Goal: Use online tool/utility: Utilize a website feature to perform a specific function

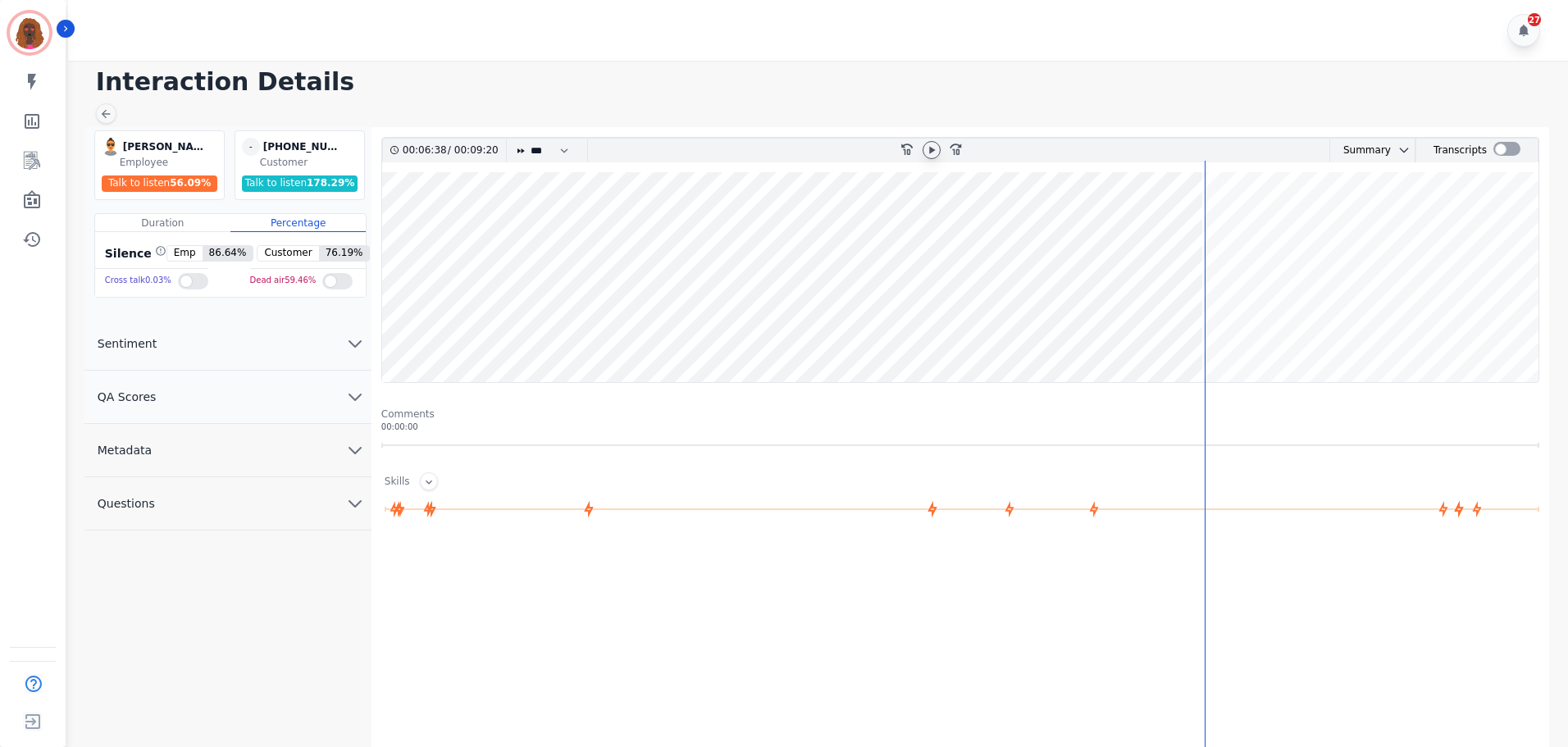
click at [930, 148] on icon at bounding box center [932, 150] width 5 height 7
click at [1193, 328] on wave at bounding box center [959, 276] width 1156 height 210
click at [932, 149] on icon at bounding box center [931, 150] width 13 height 13
click at [934, 153] on icon at bounding box center [931, 150] width 13 height 13
click at [1269, 326] on wave at bounding box center [959, 276] width 1156 height 210
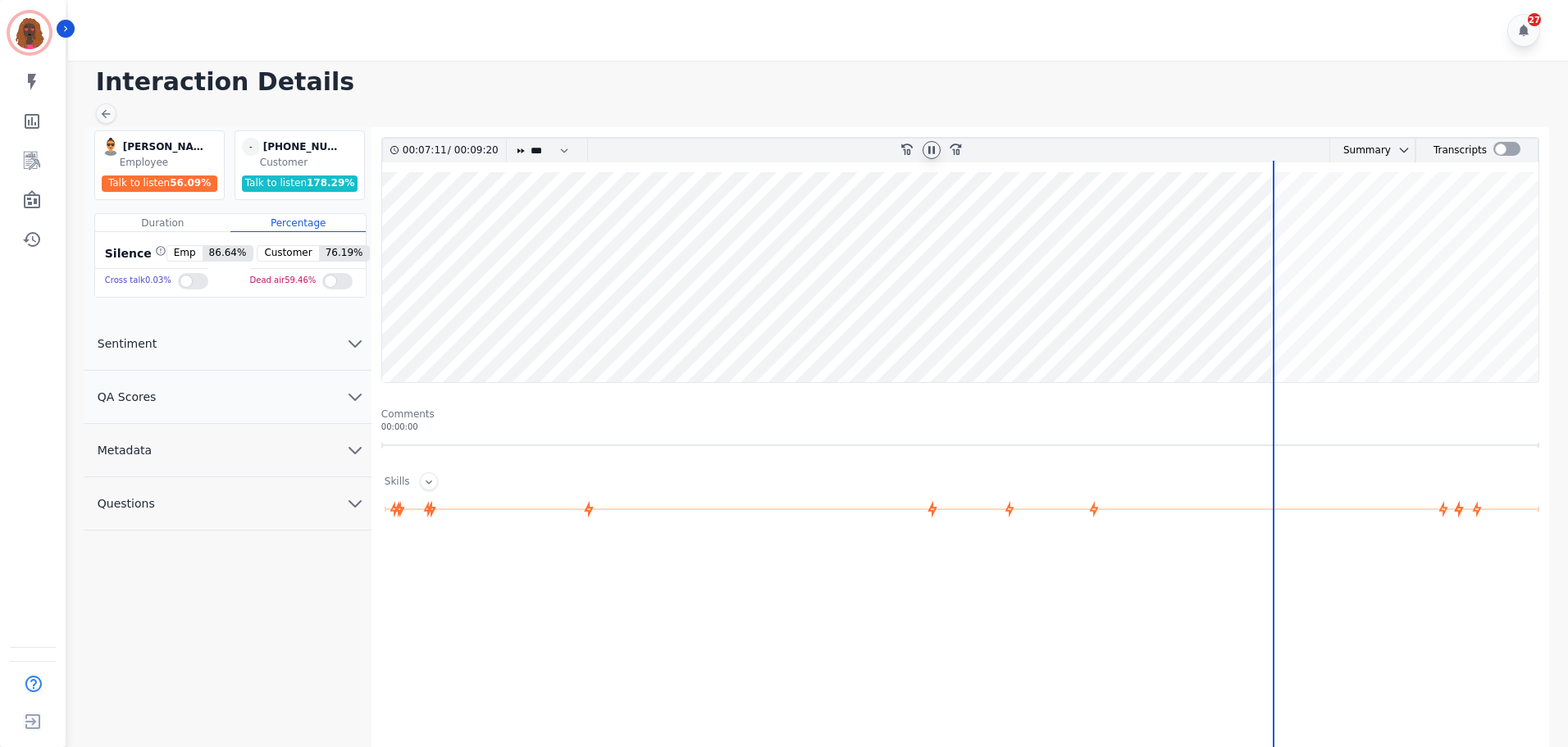
click at [1275, 331] on wave at bounding box center [959, 276] width 1156 height 210
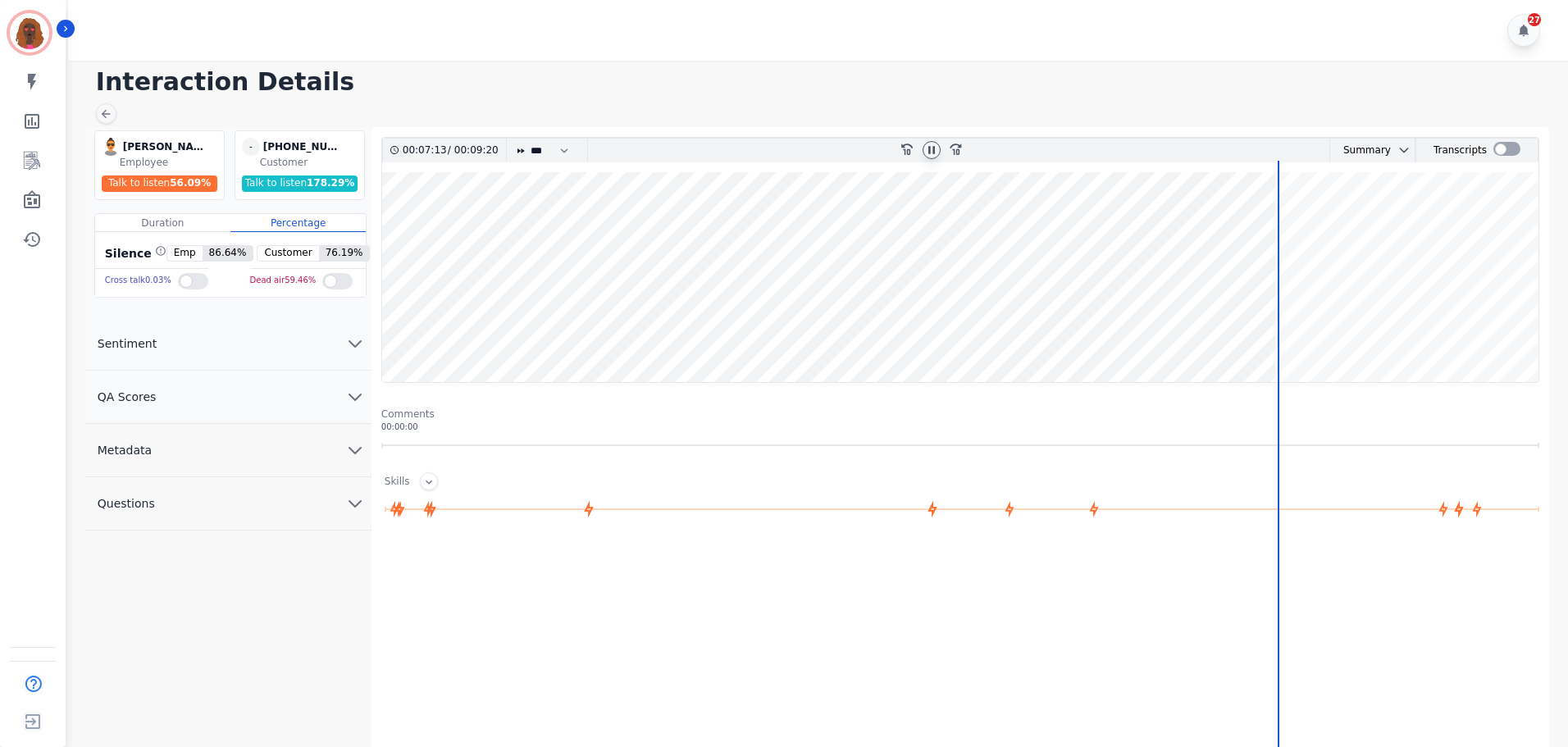
click at [1282, 328] on wave at bounding box center [959, 276] width 1156 height 210
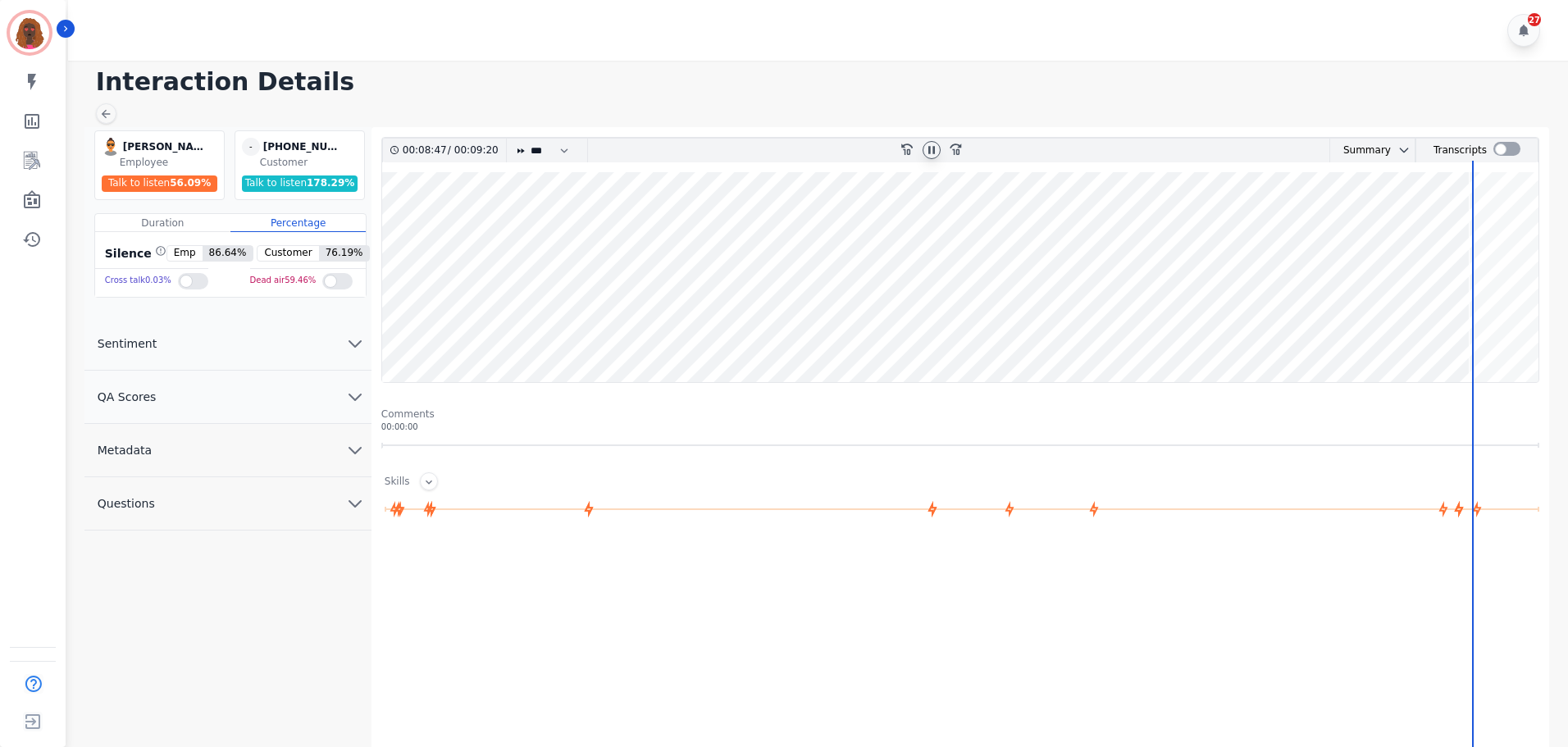
click at [850, 227] on wave at bounding box center [959, 276] width 1156 height 210
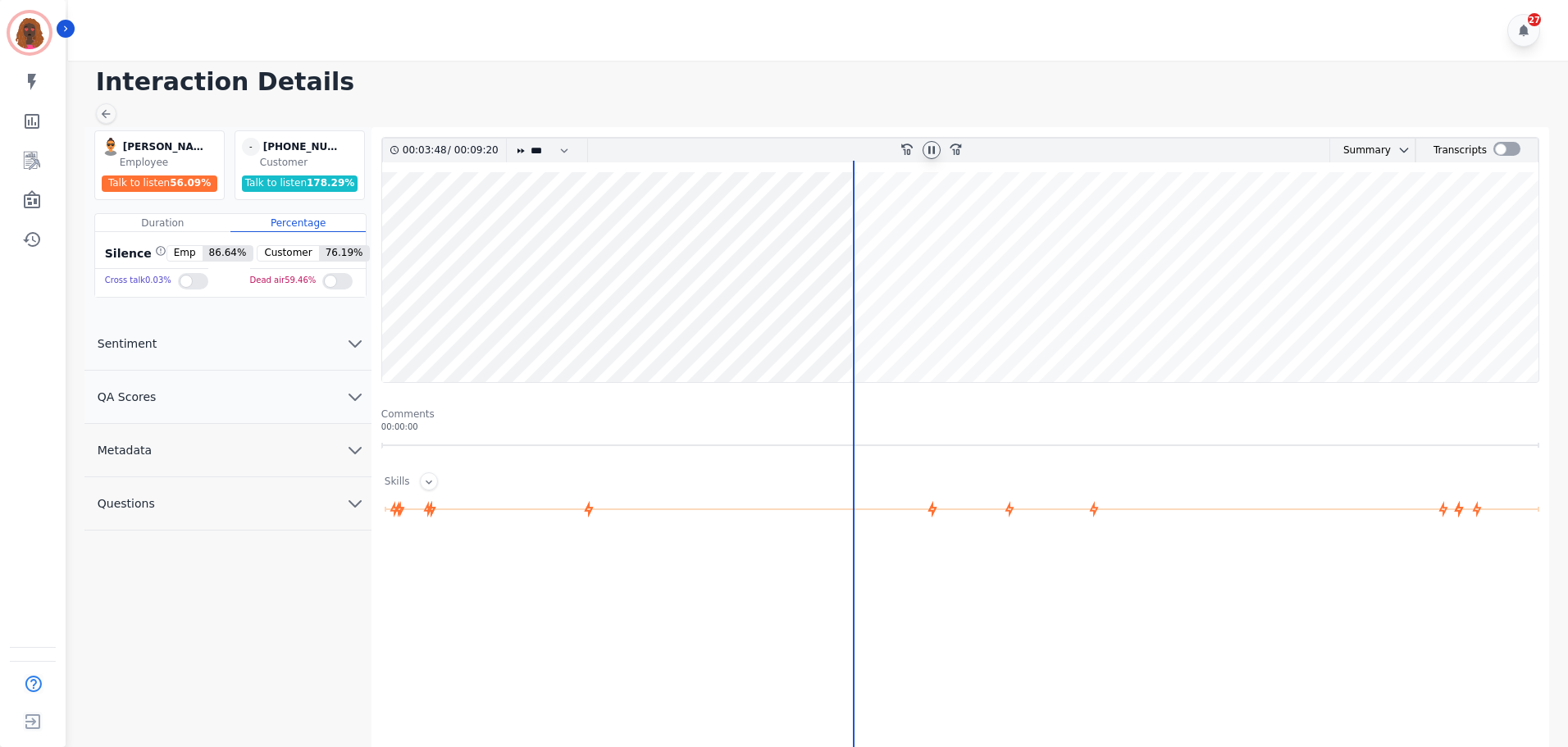
click at [843, 226] on wave at bounding box center [959, 276] width 1156 height 210
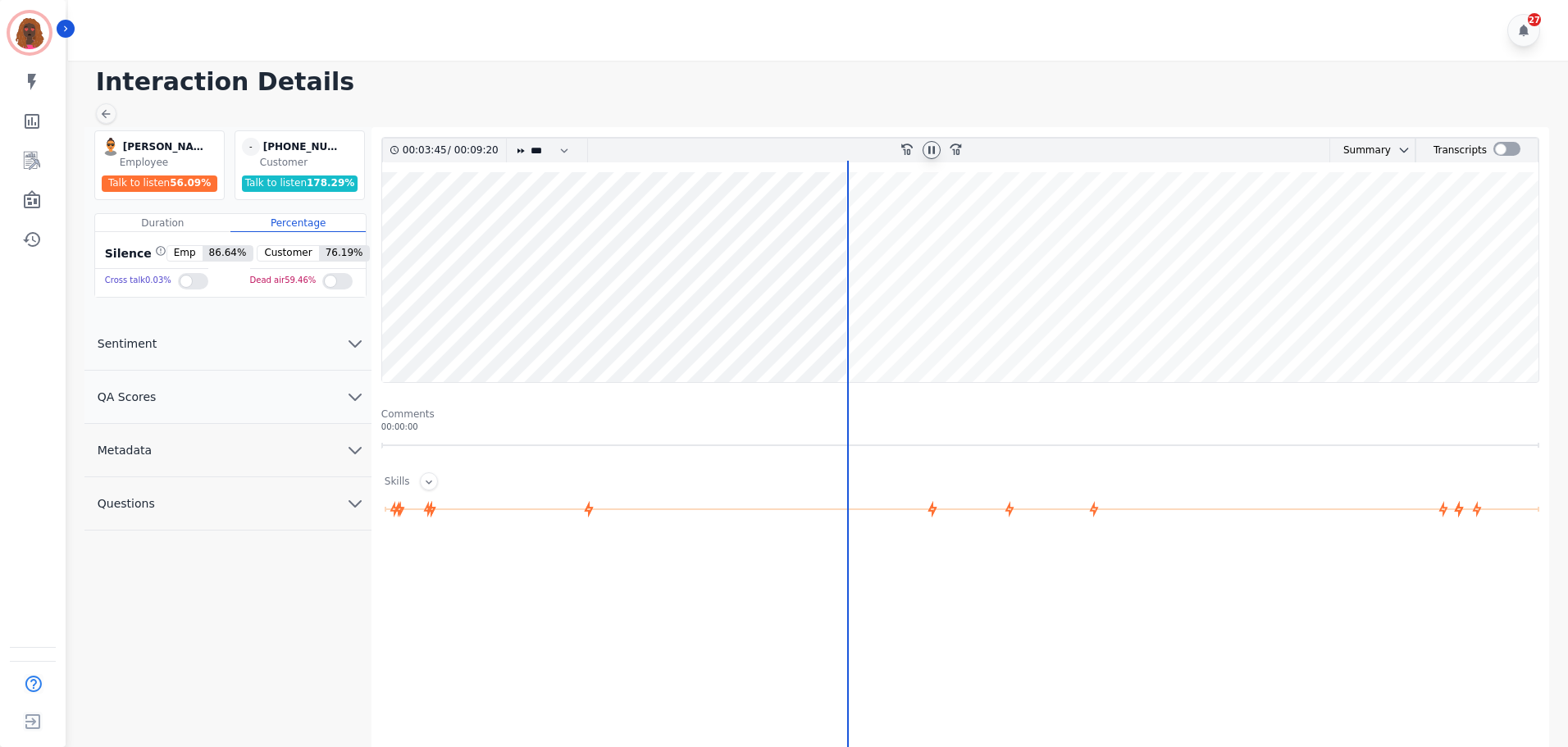
click at [811, 224] on wave at bounding box center [959, 276] width 1156 height 210
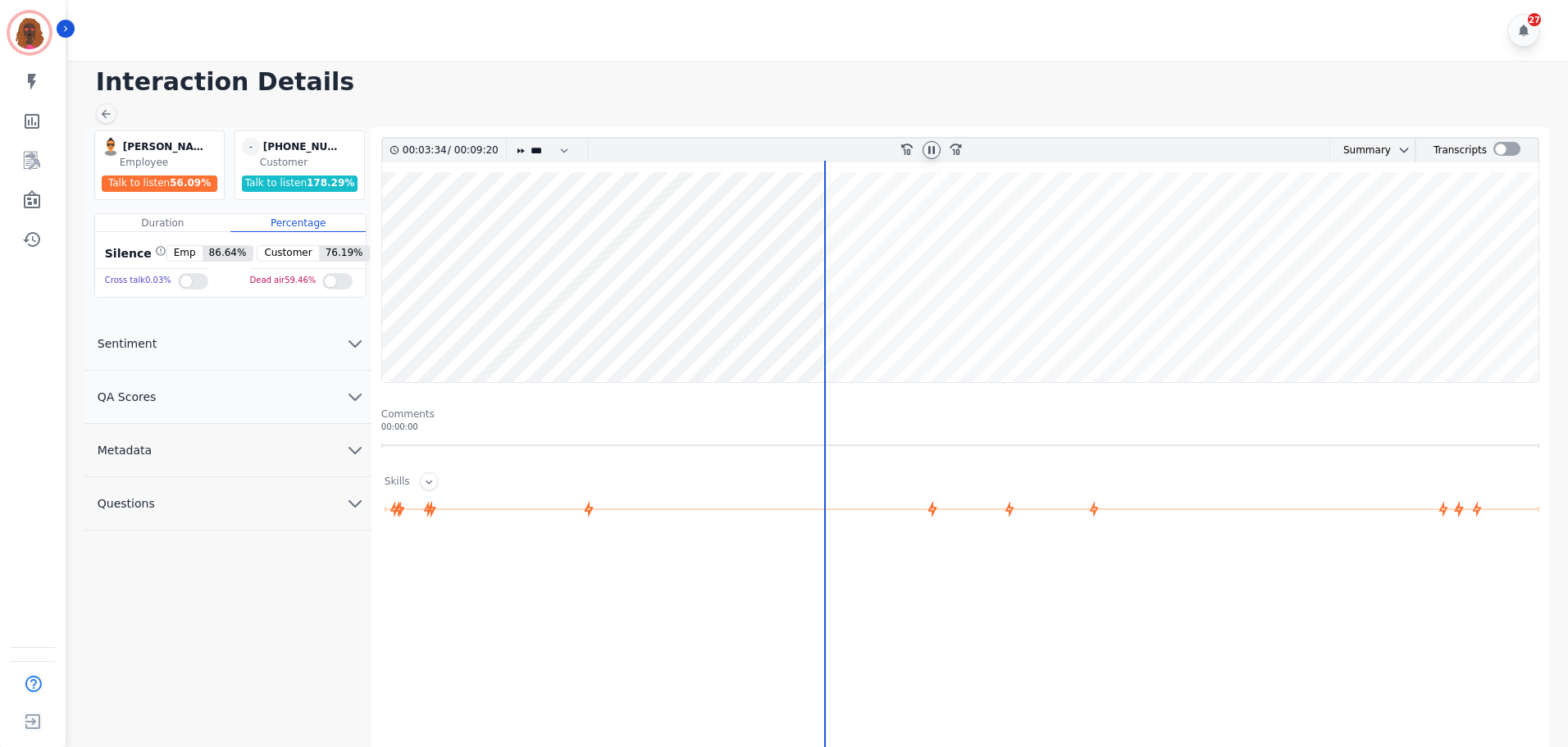
click at [928, 147] on icon at bounding box center [931, 150] width 13 height 13
